Goal: Complete application form

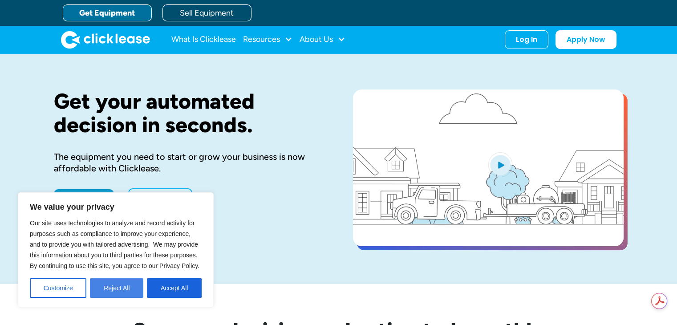
click at [118, 285] on button "Reject All" at bounding box center [116, 288] width 53 height 20
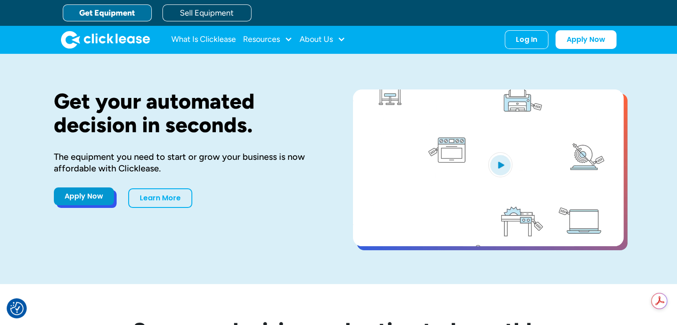
click at [75, 200] on link "Apply Now" at bounding box center [84, 196] width 60 height 18
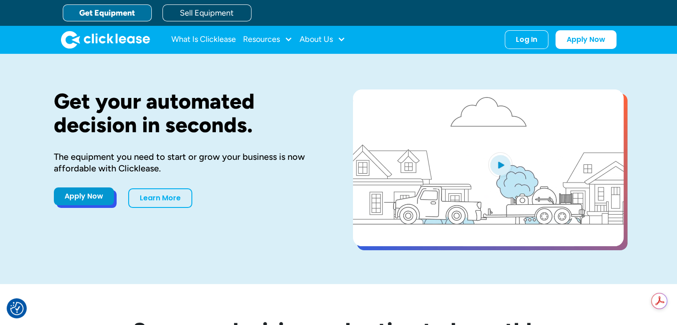
click at [78, 198] on link "Apply Now" at bounding box center [84, 196] width 60 height 18
